Goal: Navigation & Orientation: Find specific page/section

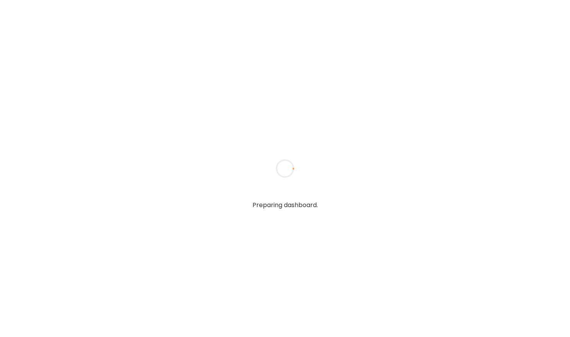
type input "**********"
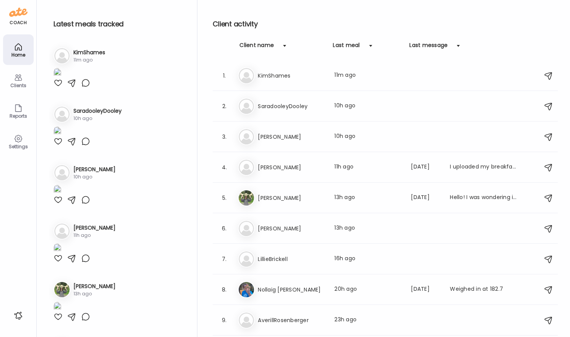
type input "**********"
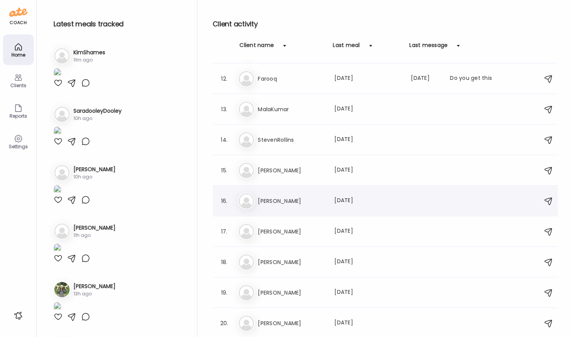
click at [290, 194] on div "Ca [PERSON_NAME] Last meal: [DATE]" at bounding box center [386, 201] width 297 height 17
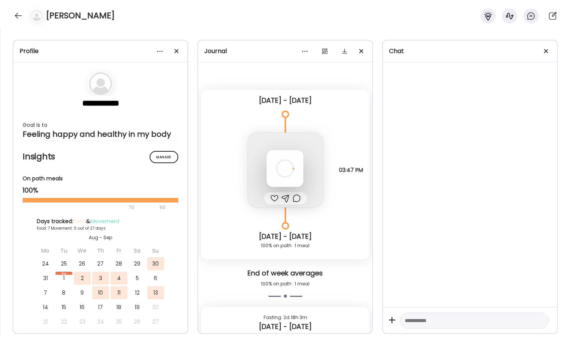
scroll to position [2658, 0]
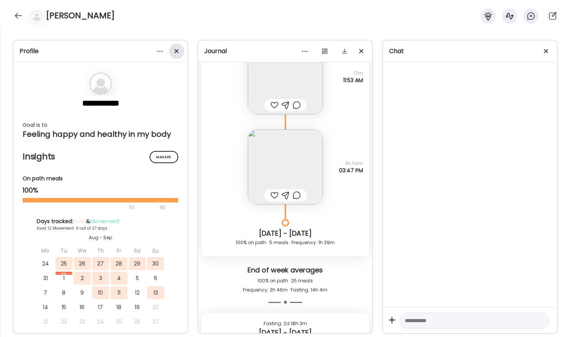
click at [180, 50] on div at bounding box center [176, 51] width 15 height 15
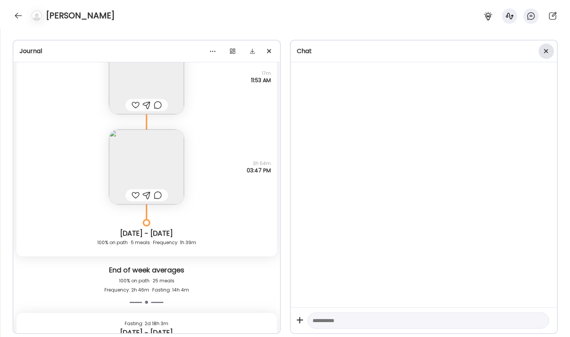
click at [546, 50] on span at bounding box center [546, 51] width 4 height 4
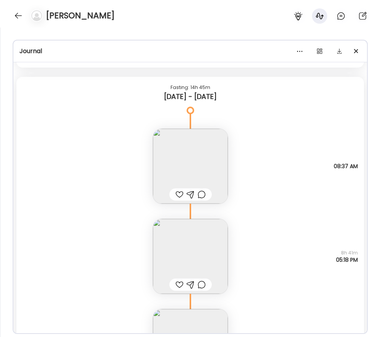
scroll to position [248, 0]
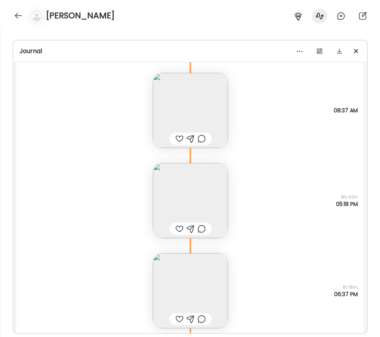
click at [219, 270] on img at bounding box center [190, 290] width 75 height 75
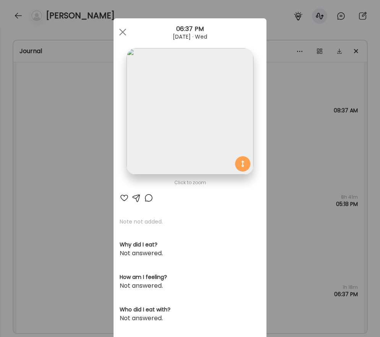
click at [196, 150] on img at bounding box center [190, 111] width 127 height 127
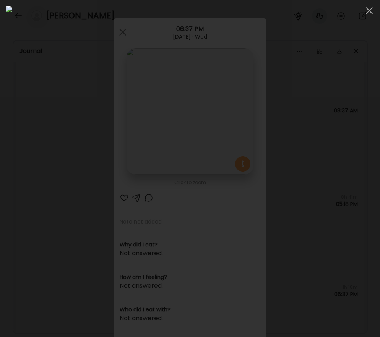
click at [24, 174] on div at bounding box center [190, 168] width 368 height 325
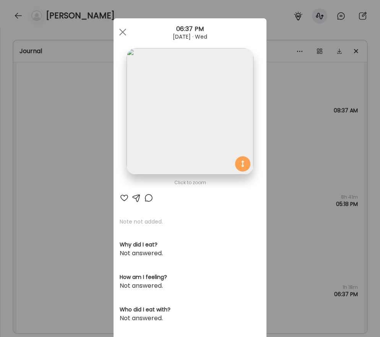
click at [36, 180] on div "Ate Coach Dashboard Wahoo! It’s official Take a moment to set up your Coach Pro…" at bounding box center [190, 168] width 380 height 337
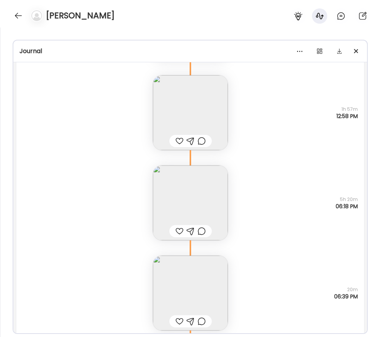
scroll to position [1556, 0]
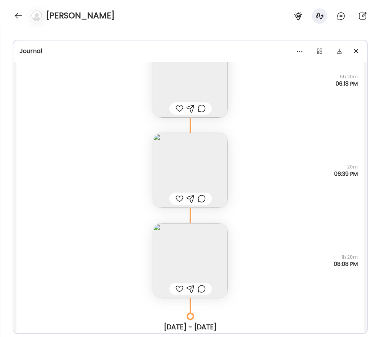
click at [191, 163] on img at bounding box center [190, 170] width 75 height 75
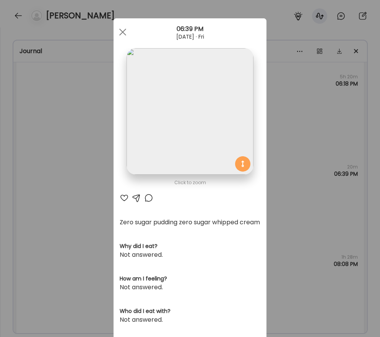
click at [202, 110] on img at bounding box center [190, 111] width 127 height 127
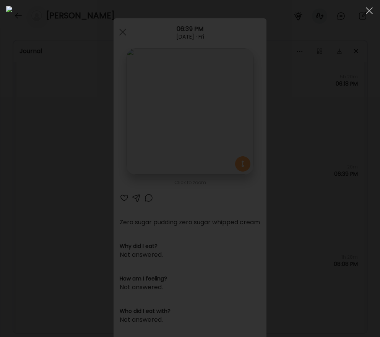
click at [20, 164] on div at bounding box center [190, 168] width 368 height 325
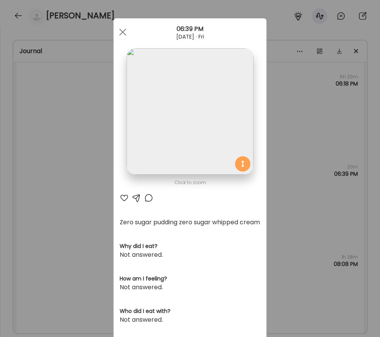
click at [298, 212] on div "Ate Coach Dashboard Wahoo! It’s official Take a moment to set up your Coach Pro…" at bounding box center [190, 168] width 380 height 337
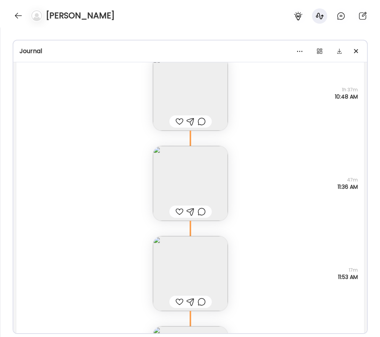
scroll to position [2472, 0]
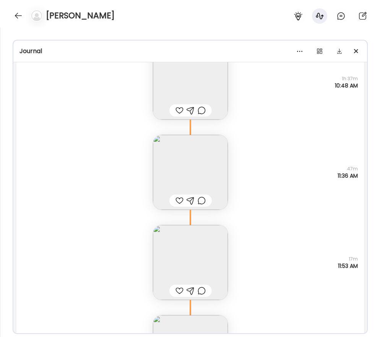
click at [123, 210] on div "Note not added Questions not answered 17m 11:53 AM" at bounding box center [190, 255] width 348 height 90
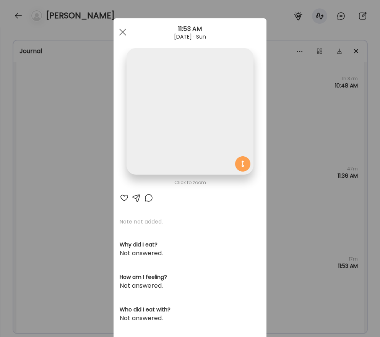
scroll to position [149, 0]
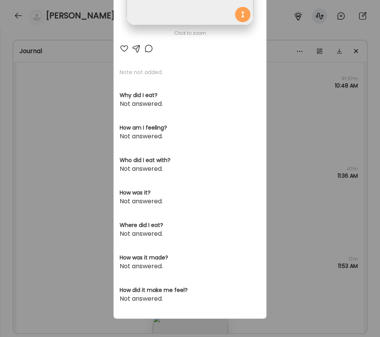
click at [75, 220] on div "Ate Coach Dashboard Wahoo! It’s official Take a moment to set up your Coach Pro…" at bounding box center [190, 168] width 380 height 337
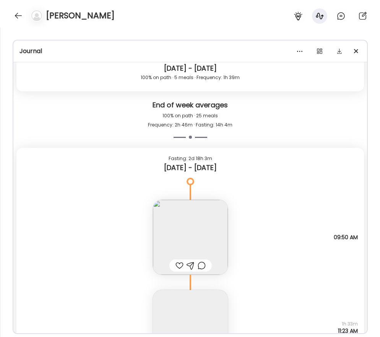
scroll to position [2949, 0]
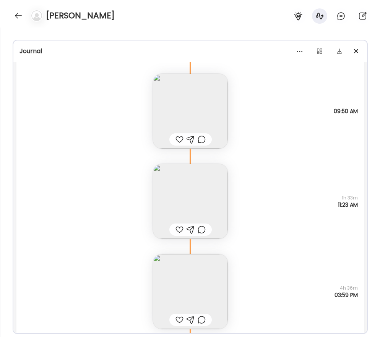
click at [200, 120] on img at bounding box center [190, 111] width 75 height 75
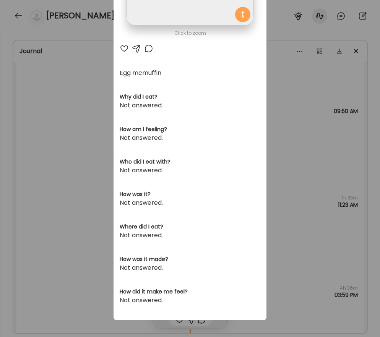
click at [63, 130] on div "Ate Coach Dashboard Wahoo! It’s official Take a moment to set up your Coach Pro…" at bounding box center [190, 168] width 380 height 337
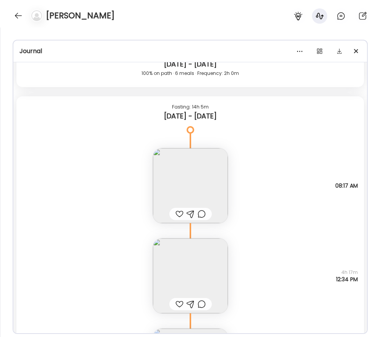
scroll to position [4046, 0]
